Goal: Check status: Check status

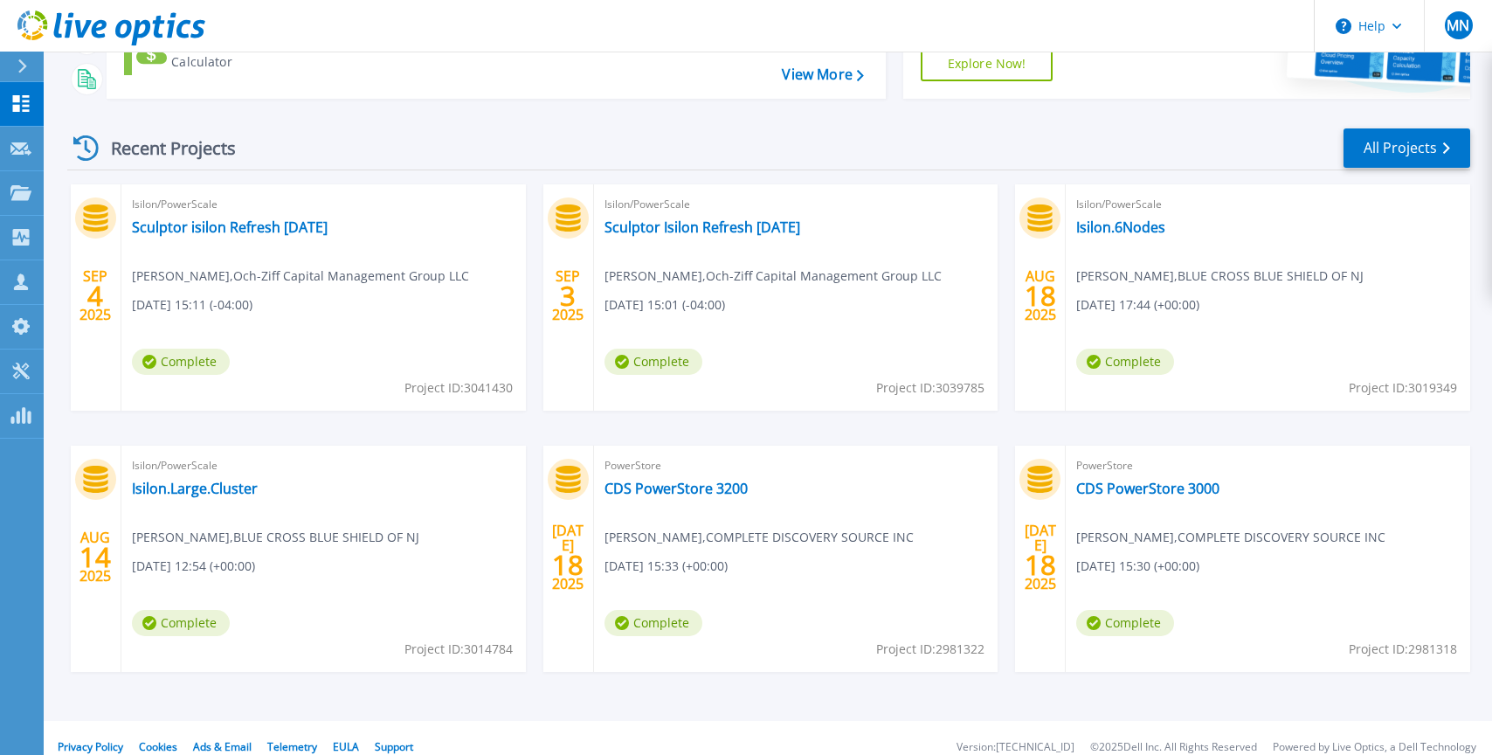
scroll to position [213, 0]
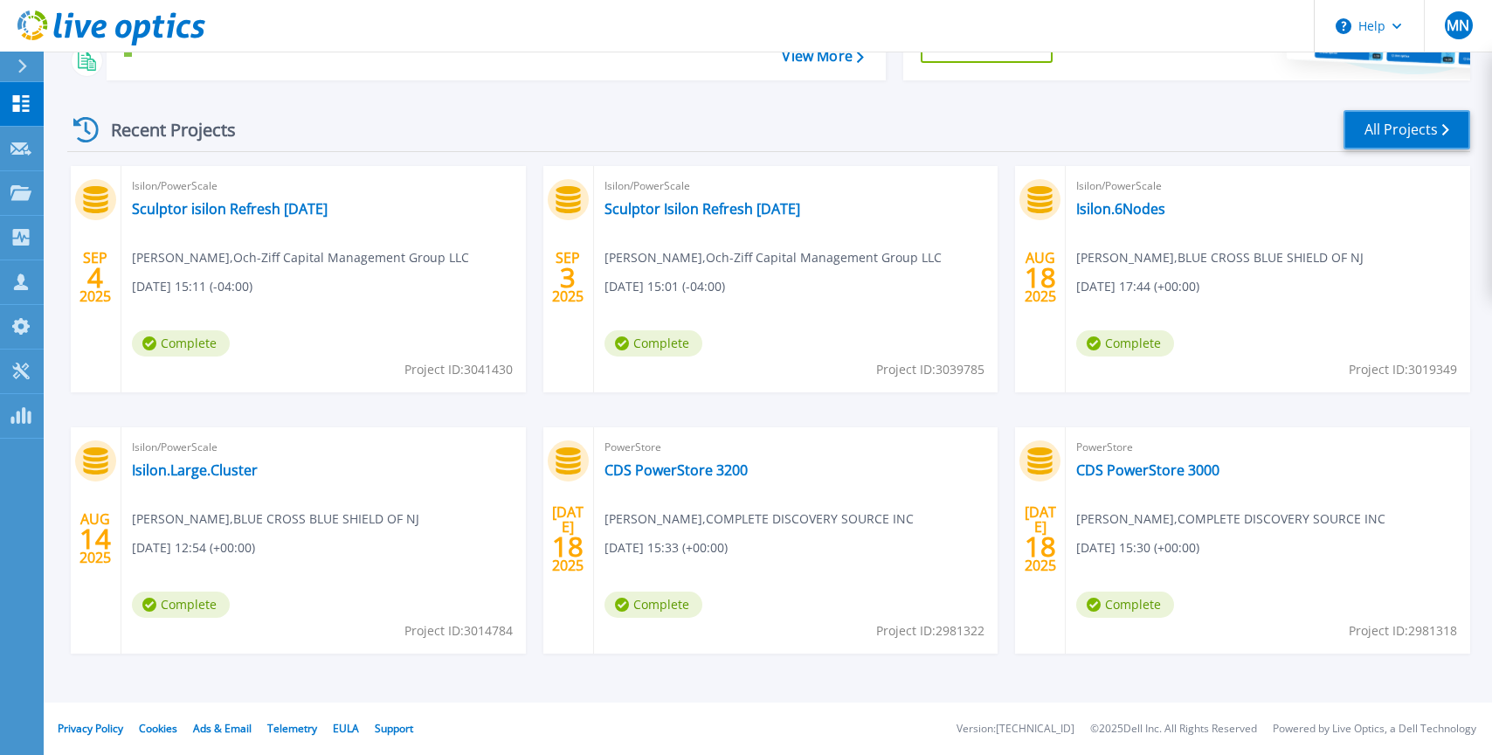
click at [1389, 133] on link "All Projects" at bounding box center [1406, 129] width 127 height 39
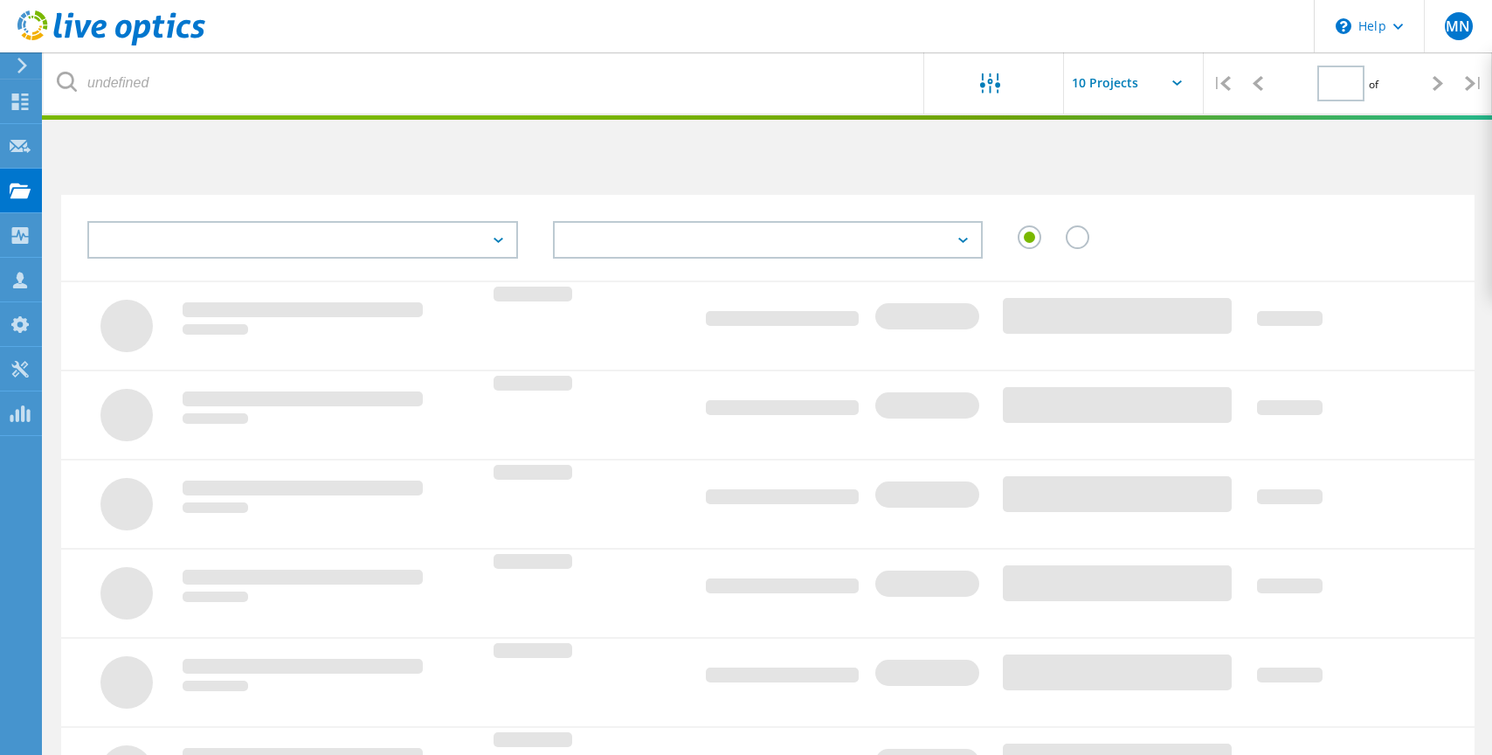
type input "1"
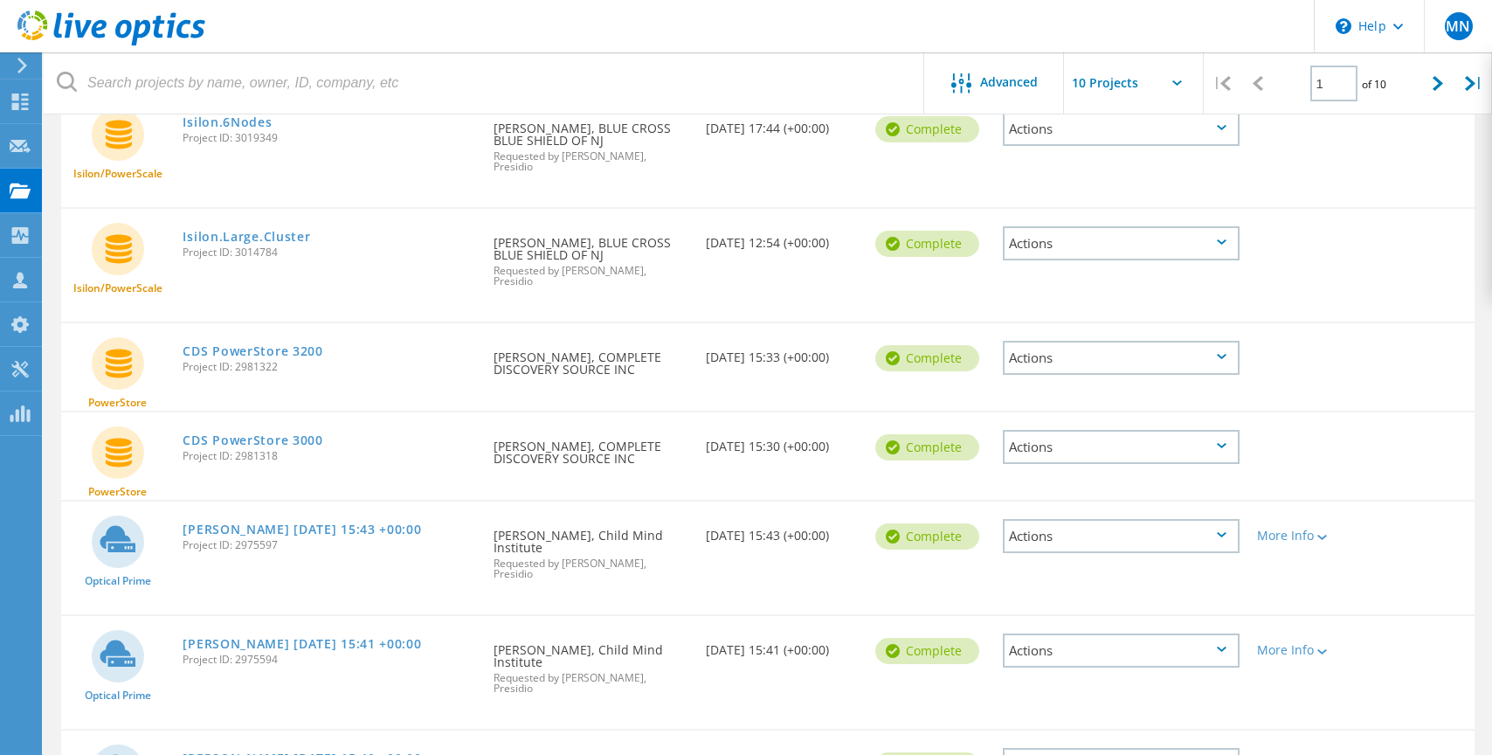
scroll to position [442, 0]
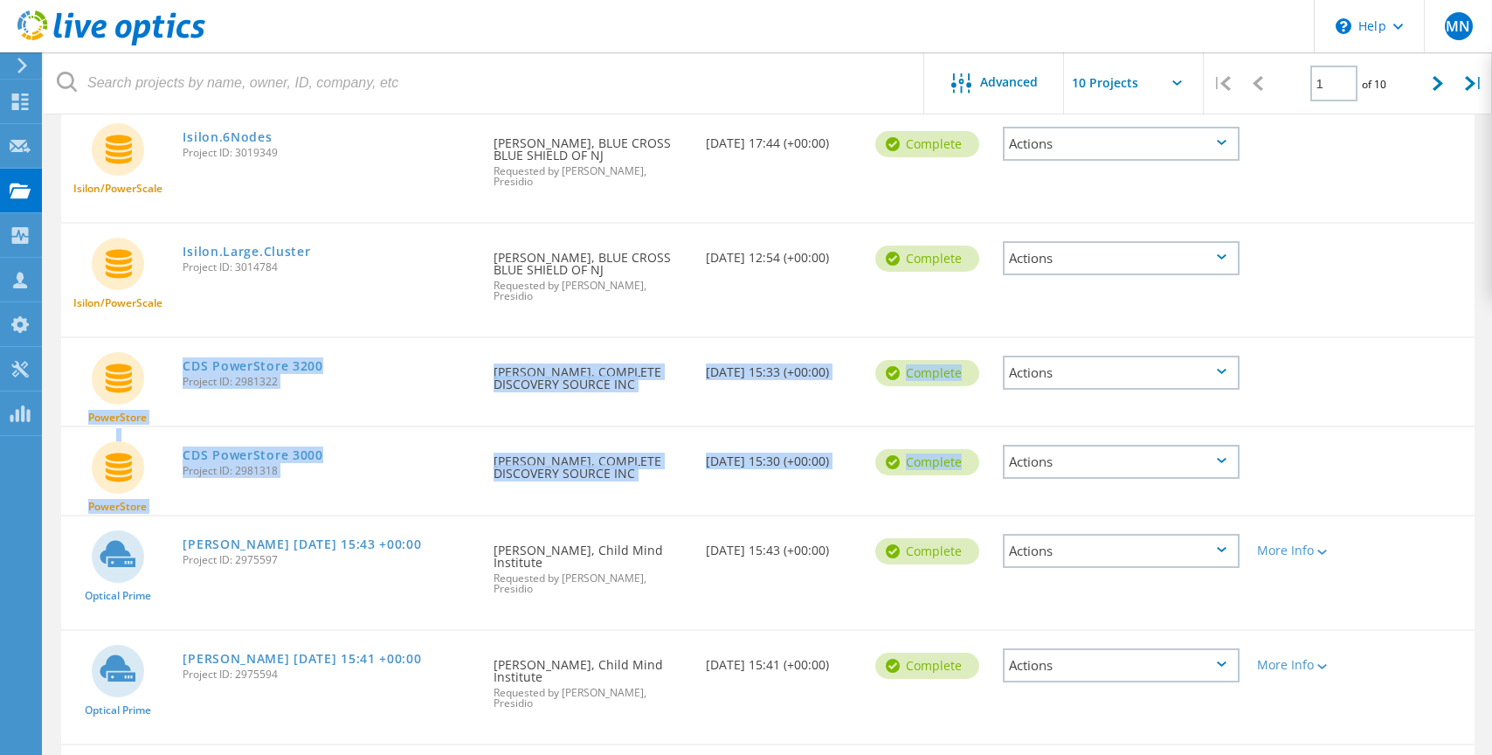
drag, startPoint x: 165, startPoint y: 316, endPoint x: 379, endPoint y: 459, distance: 257.5
click at [379, 459] on div "Isilon/PowerScale Sculptor isilon Refresh [DATE] Project ID: 3041430 Requested …" at bounding box center [767, 413] width 1413 height 1068
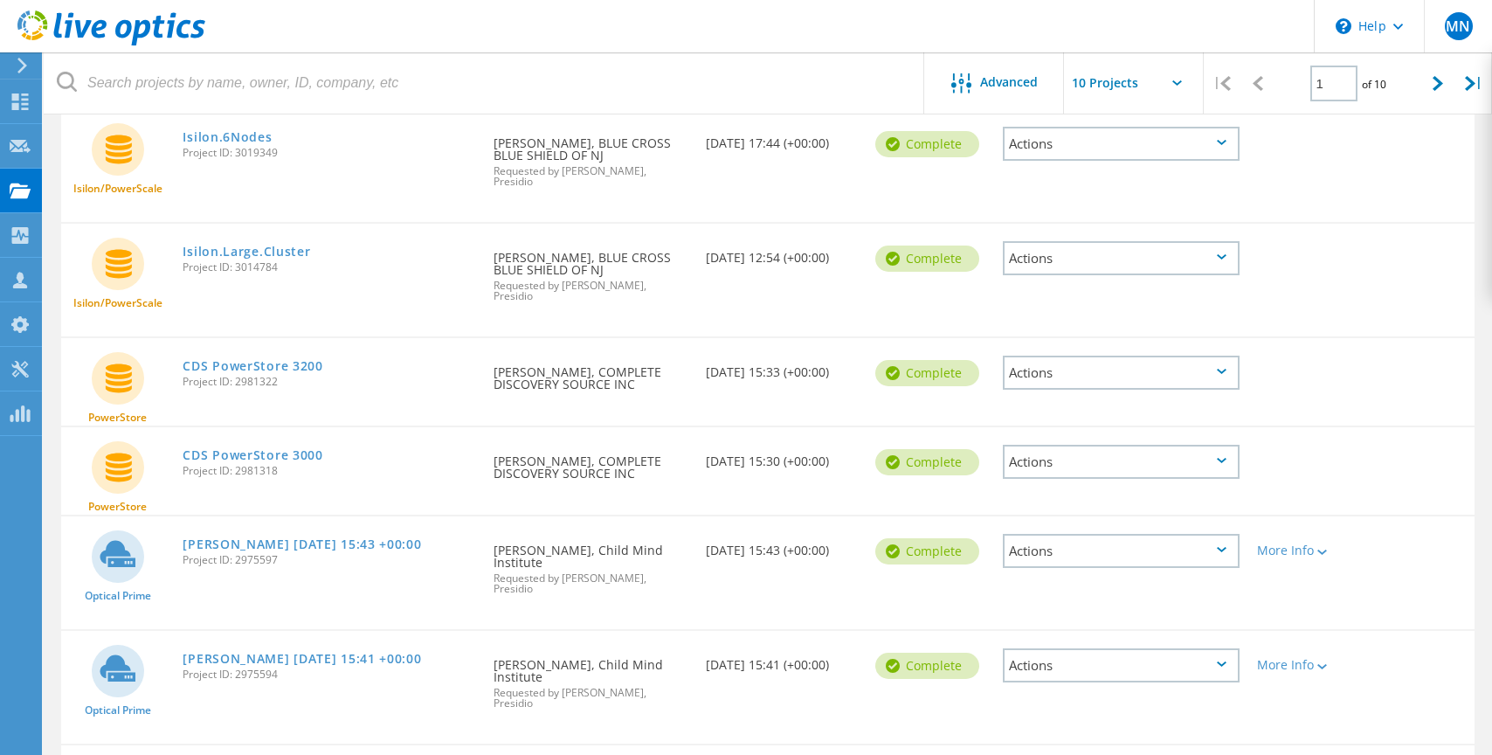
click at [1322, 293] on div "Isilon/PowerScale Isilon.Large.Cluster Project ID: 3014784 Requested By Jason S…" at bounding box center [767, 280] width 1413 height 113
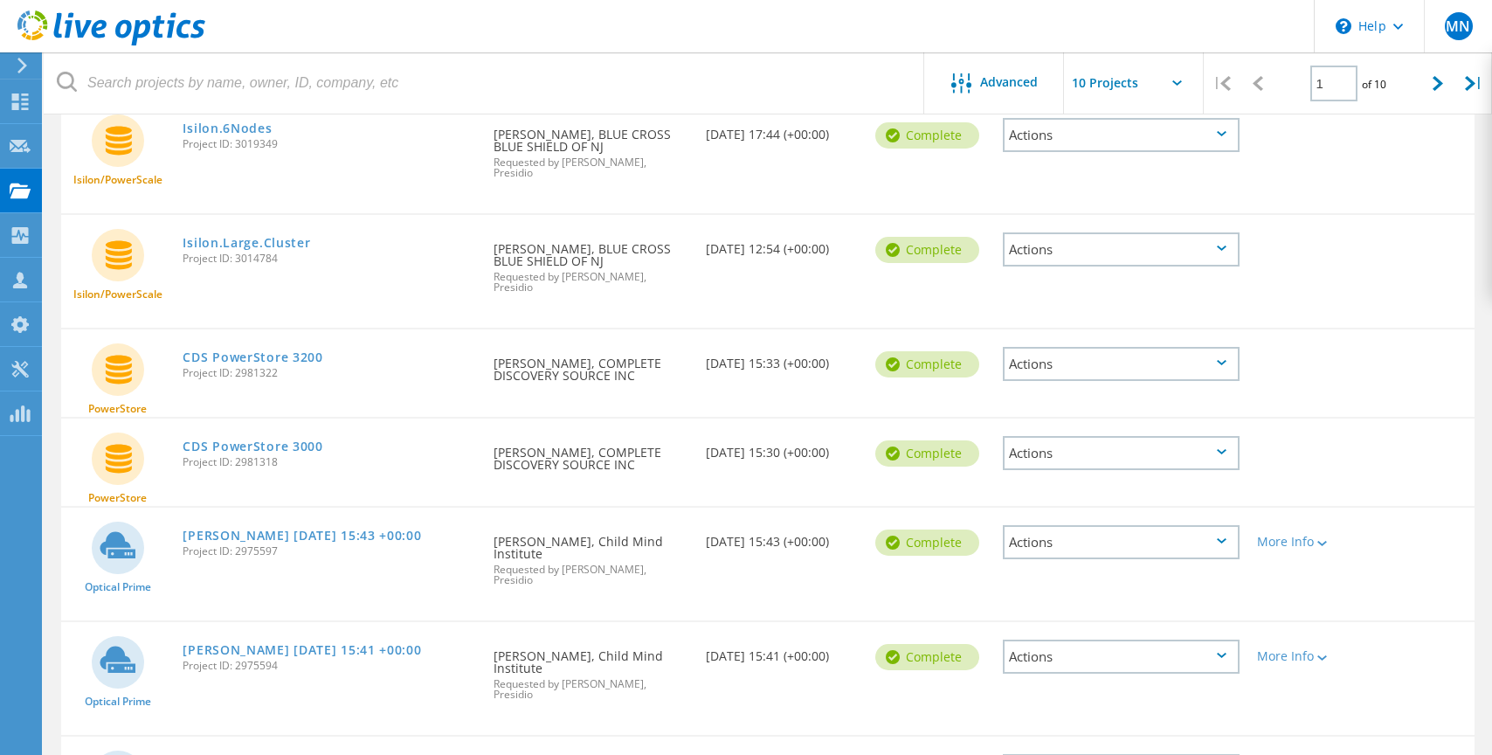
scroll to position [452, 0]
click at [253, 438] on link "CDS PowerStore 3000" at bounding box center [253, 444] width 140 height 12
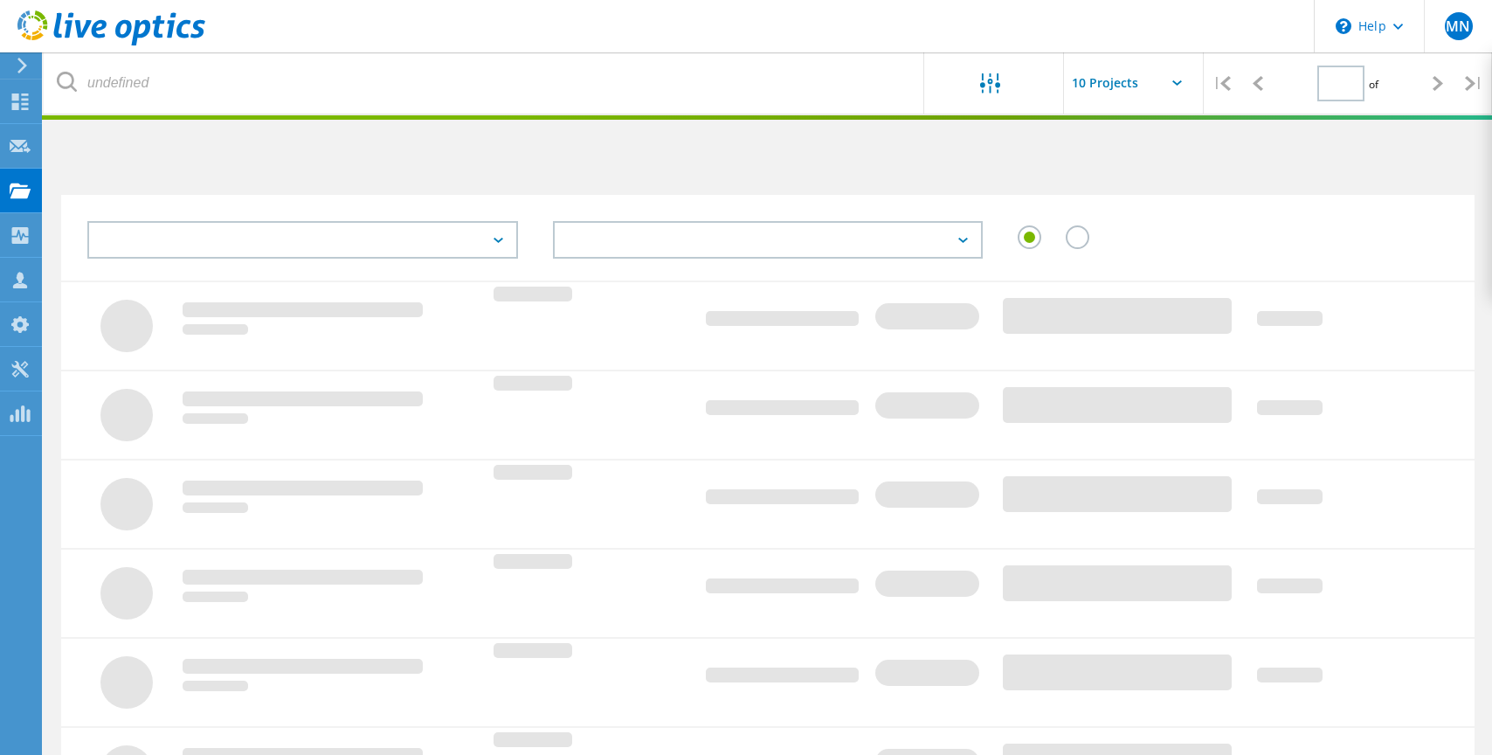
scroll to position [452, 0]
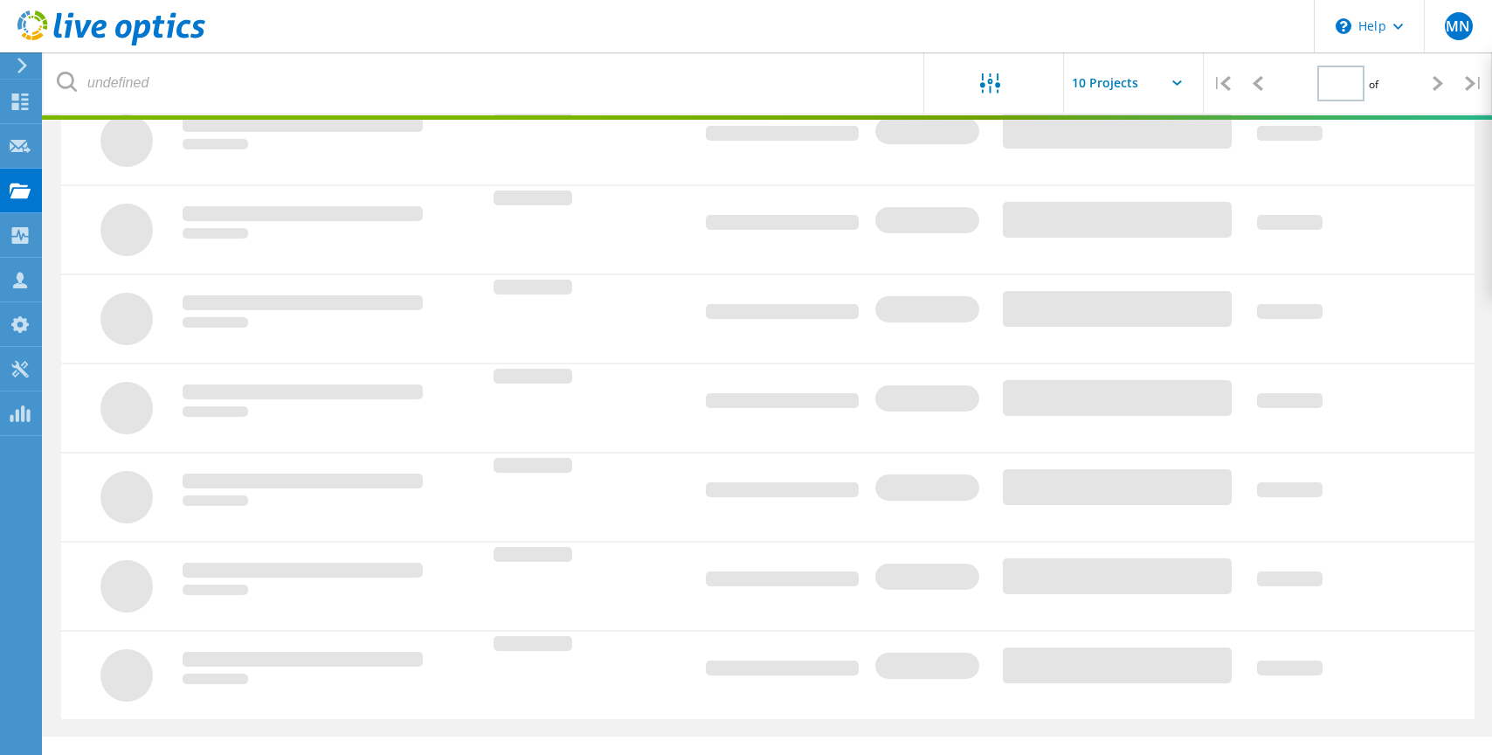
type input "1"
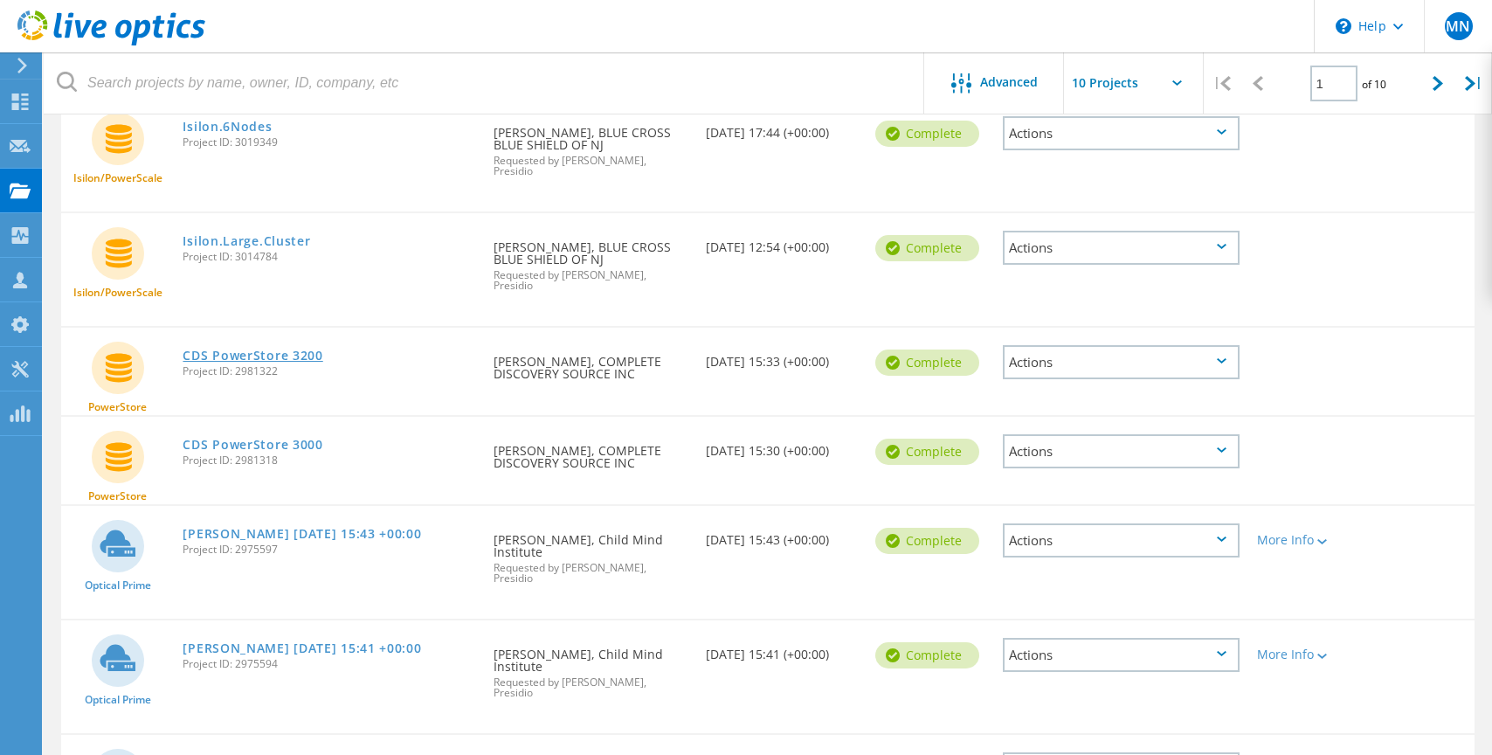
click at [284, 349] on link "CDS PowerStore 3200" at bounding box center [253, 355] width 140 height 12
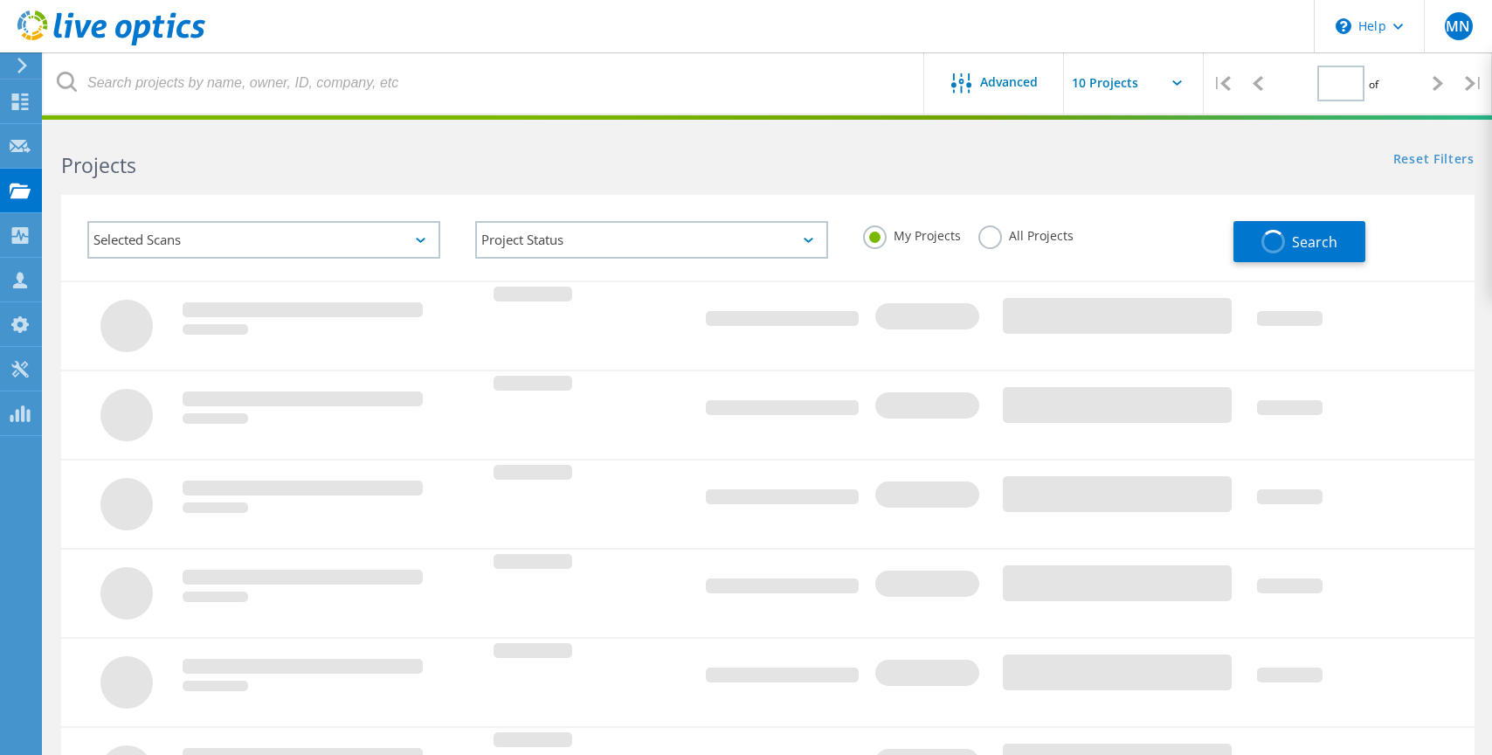
type input "1"
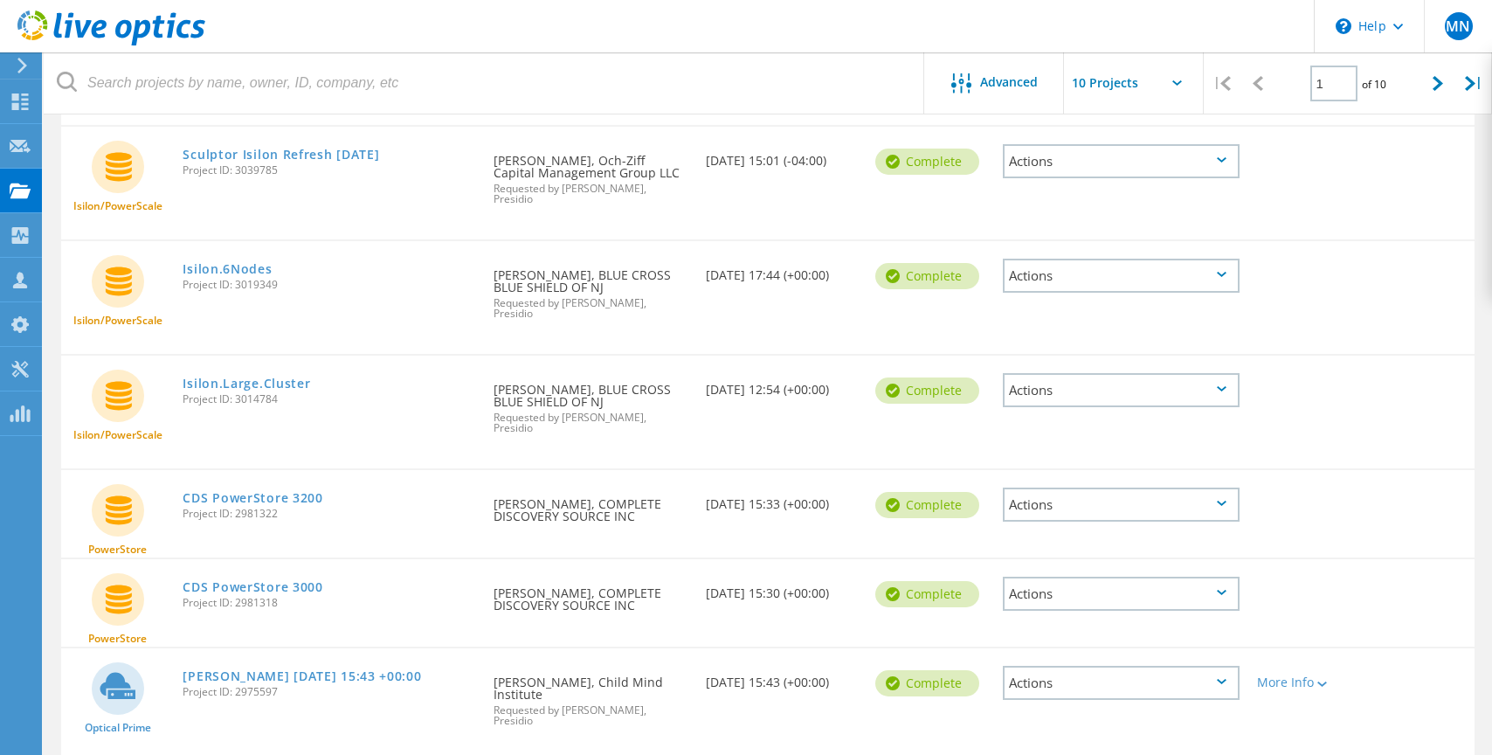
scroll to position [451, 0]
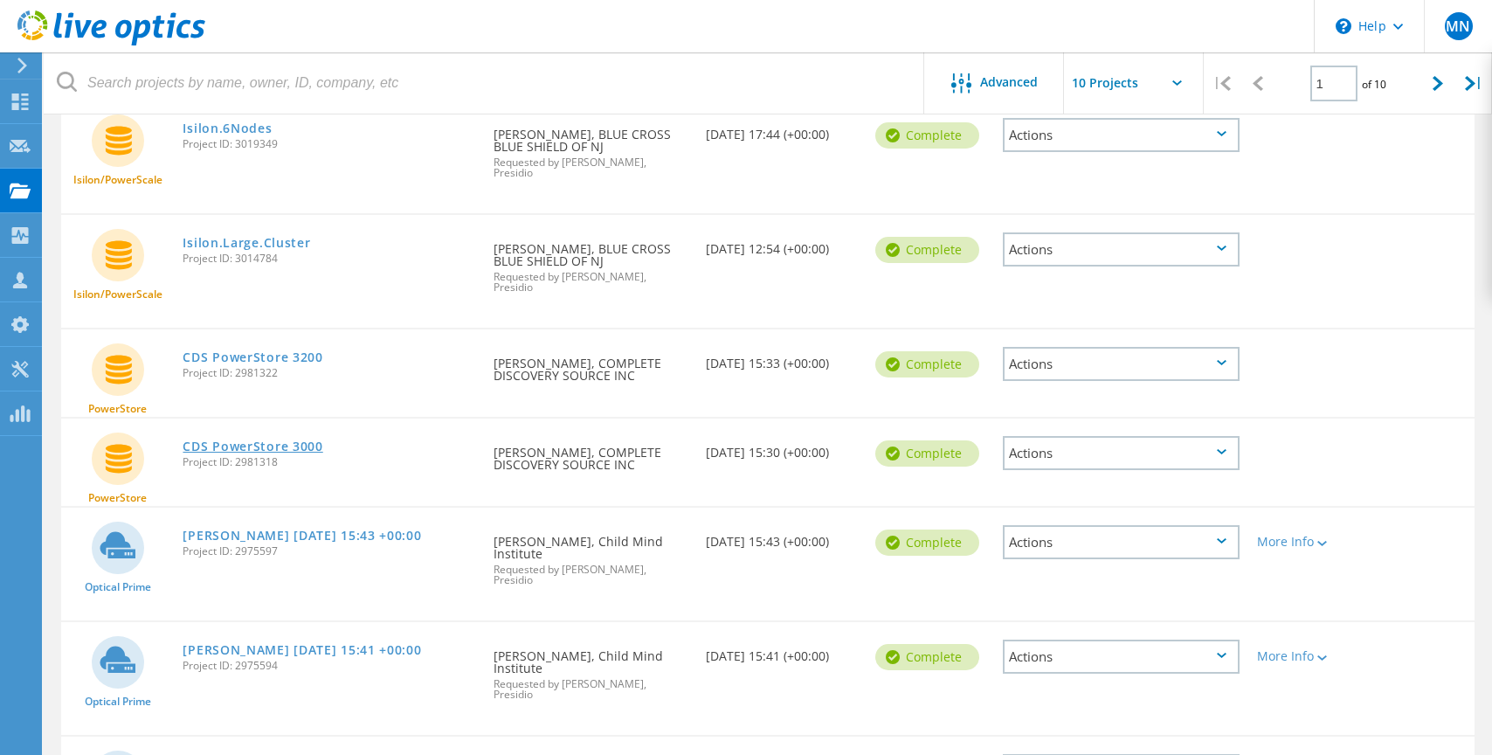
click at [273, 440] on link "CDS PowerStore 3000" at bounding box center [253, 446] width 140 height 12
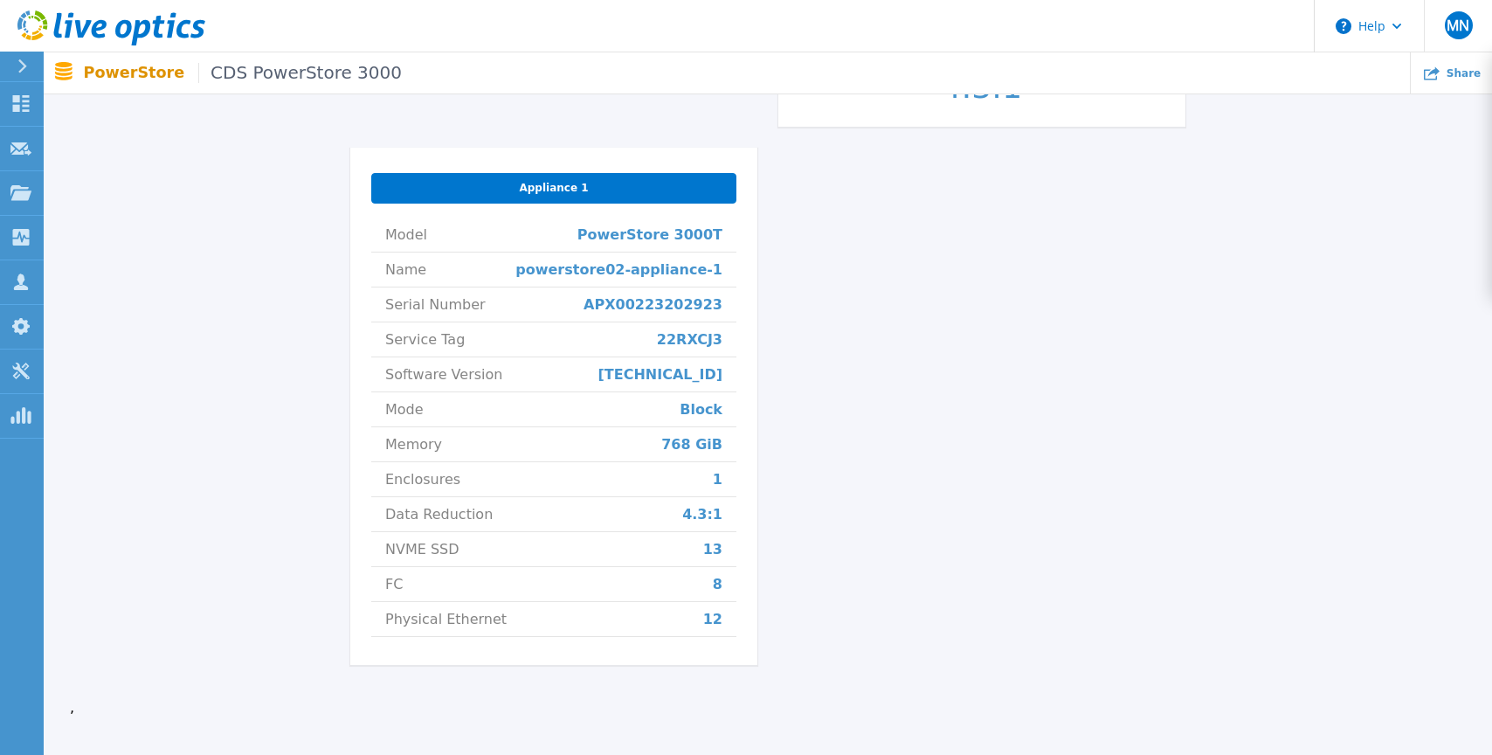
scroll to position [627, 0]
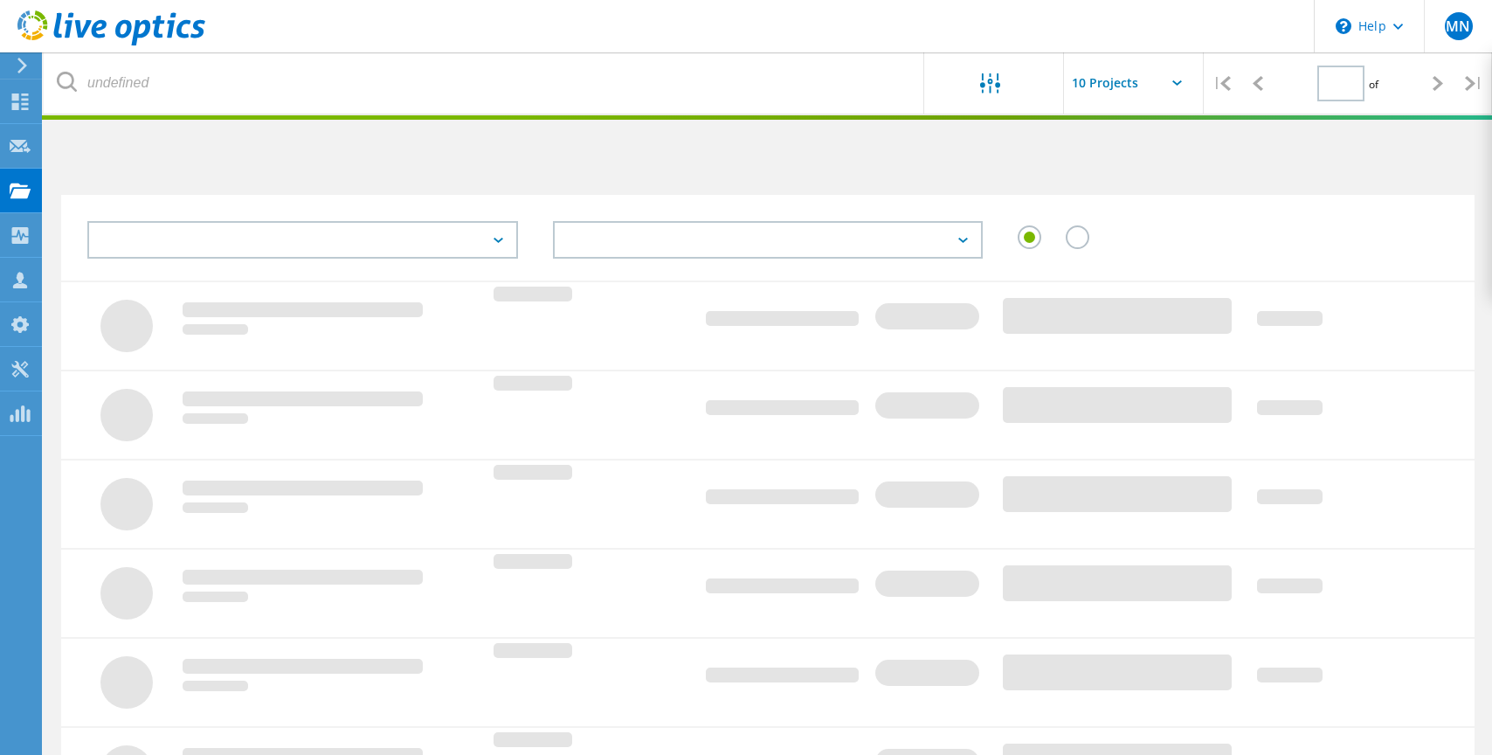
type input "1"
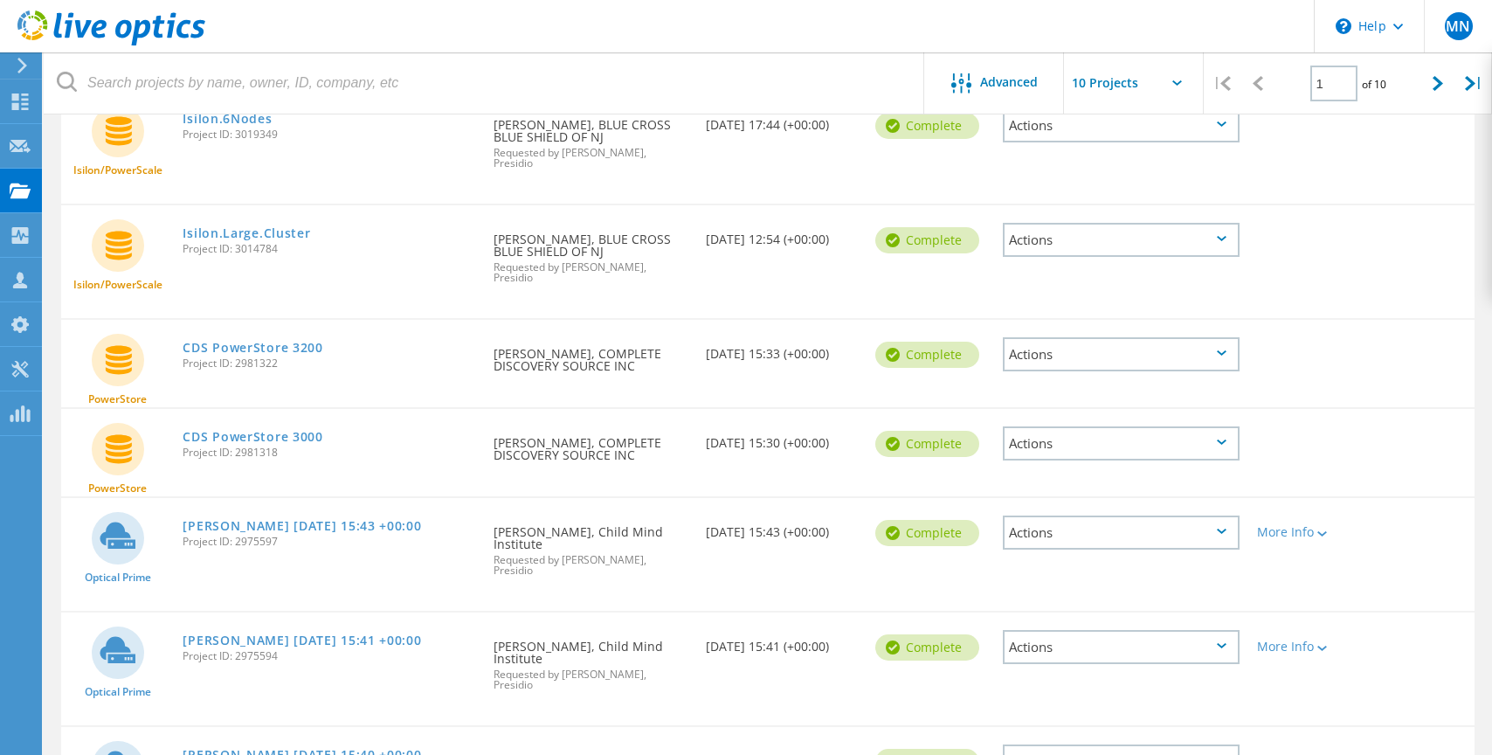
scroll to position [469, 0]
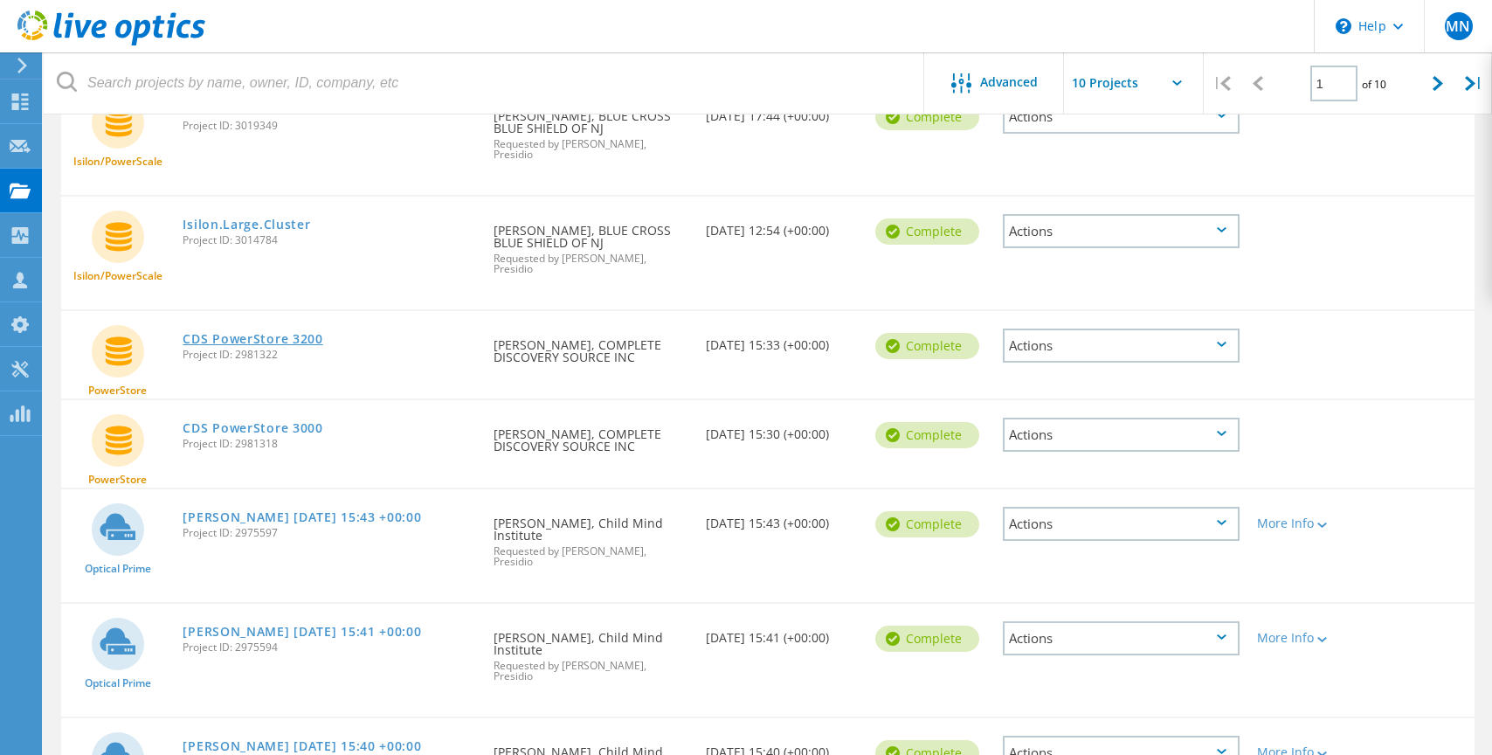
click at [309, 333] on link "CDS PowerStore 3200" at bounding box center [253, 339] width 140 height 12
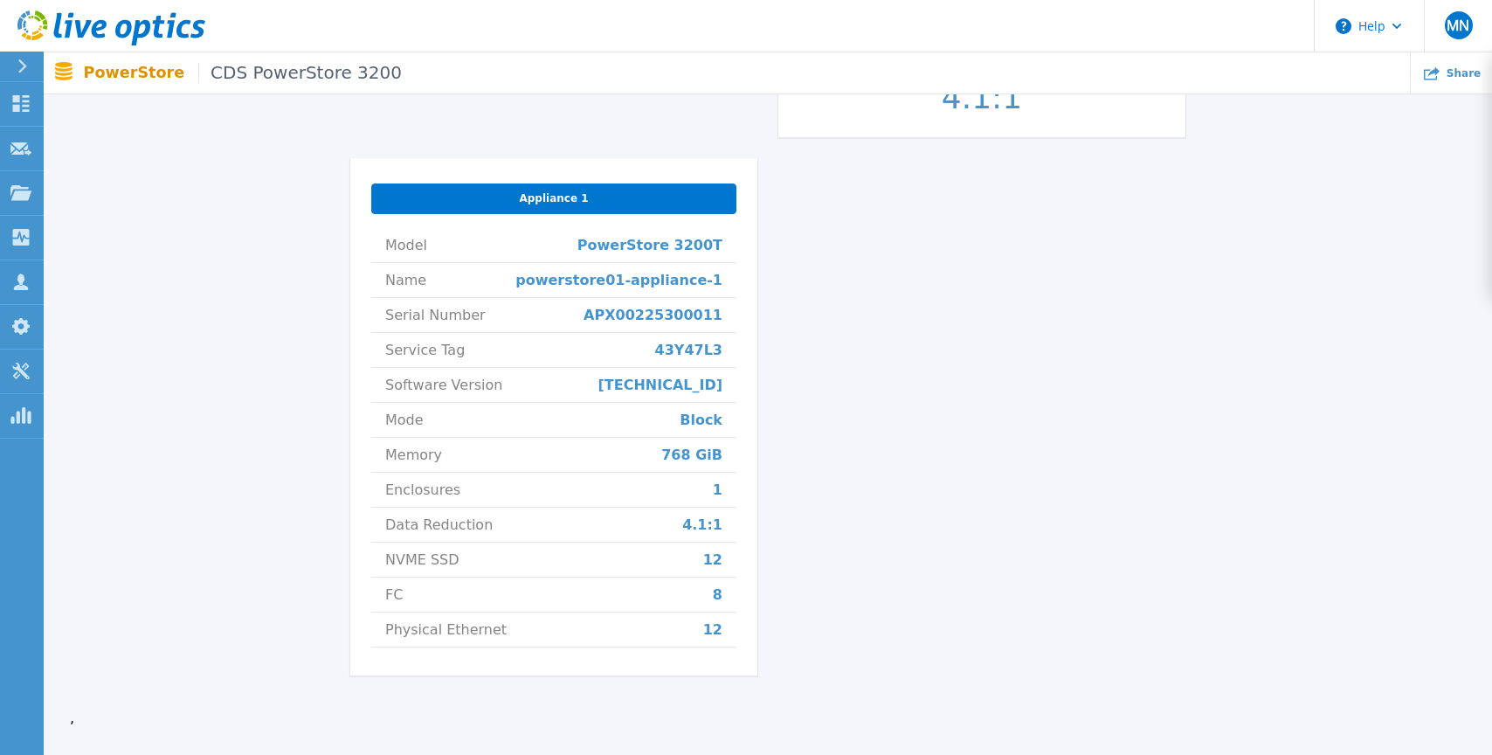
scroll to position [611, 0]
